Goal: Navigation & Orientation: Find specific page/section

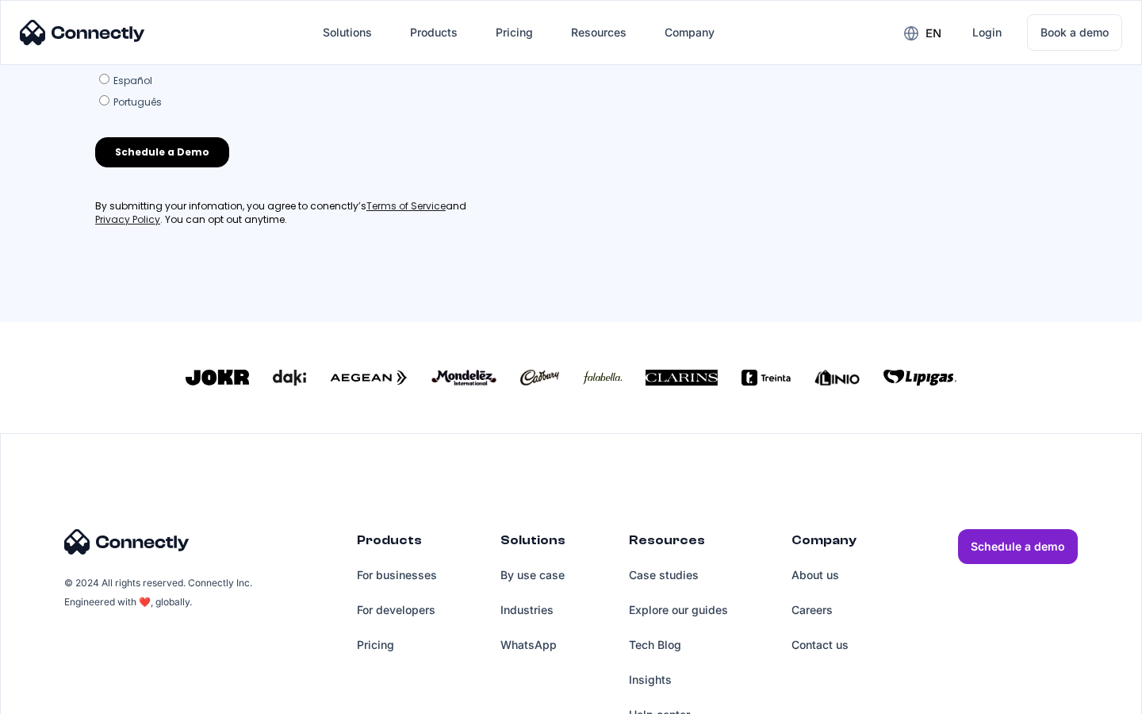
scroll to position [681, 0]
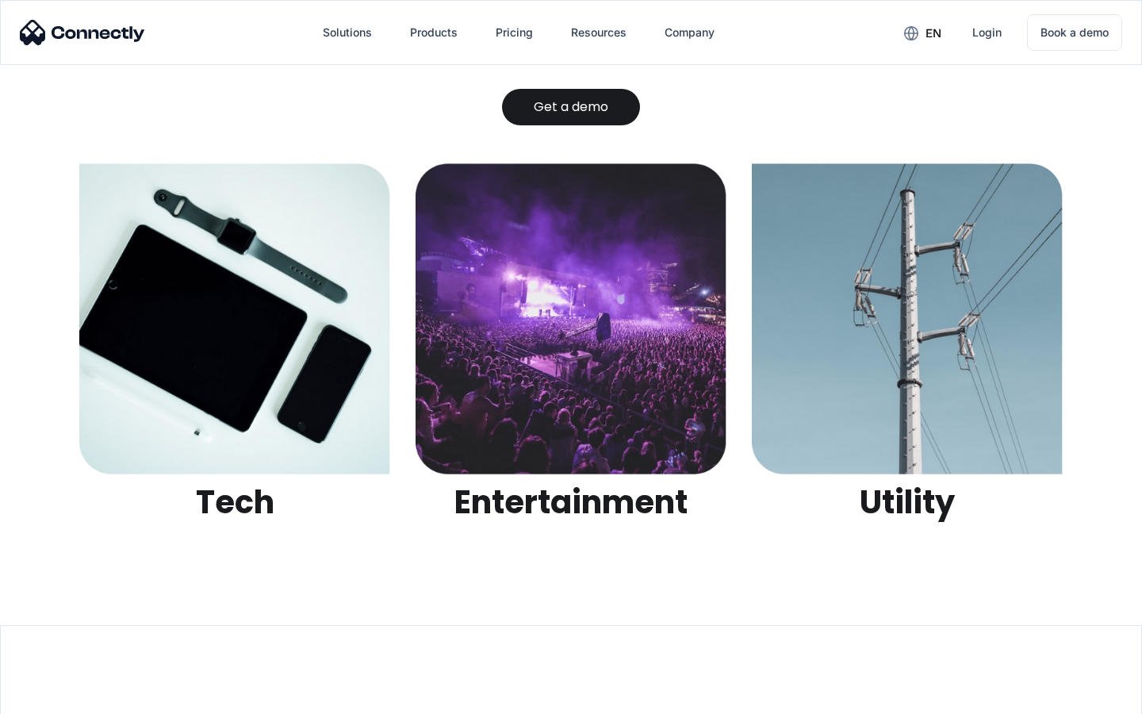
scroll to position [5004, 0]
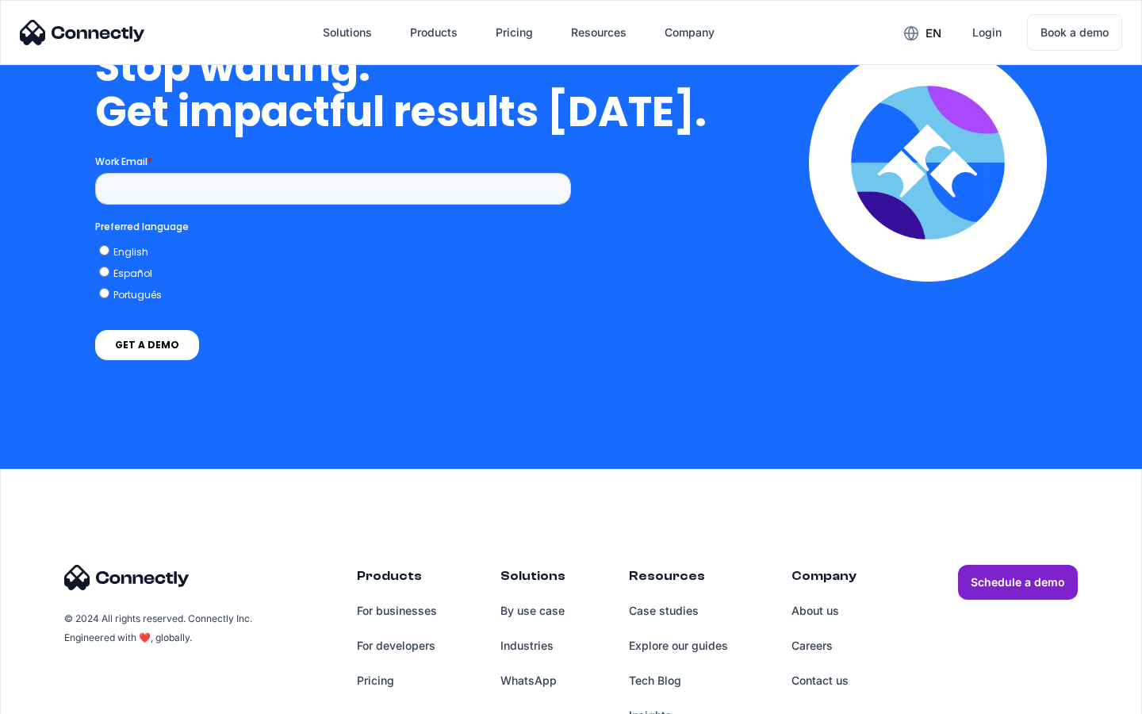
scroll to position [4611, 0]
